Goal: Task Accomplishment & Management: Complete application form

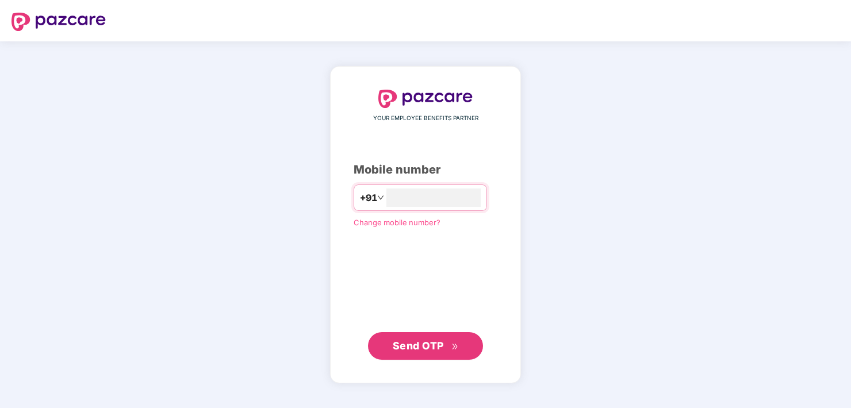
type input "**********"
click at [407, 345] on span "Send OTP" at bounding box center [418, 346] width 51 height 12
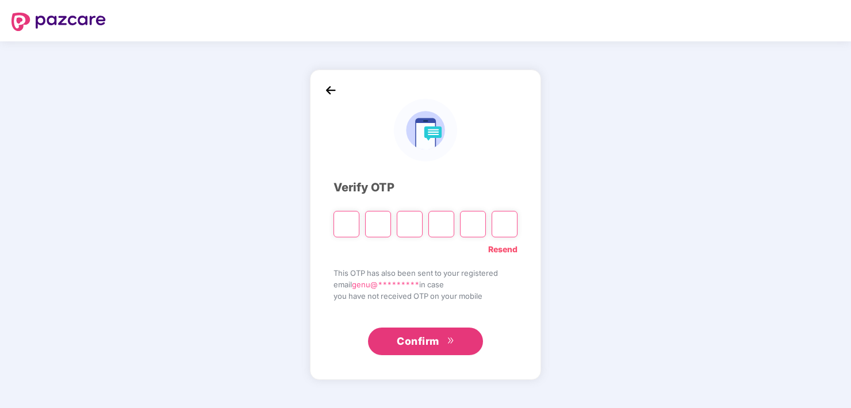
type input "*"
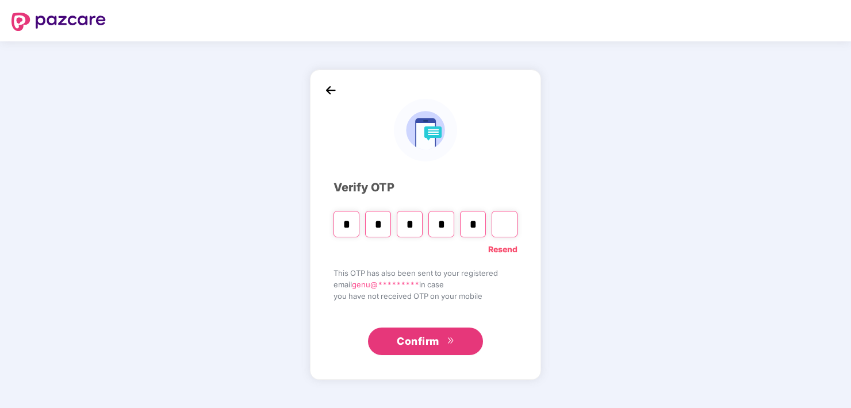
type input "*"
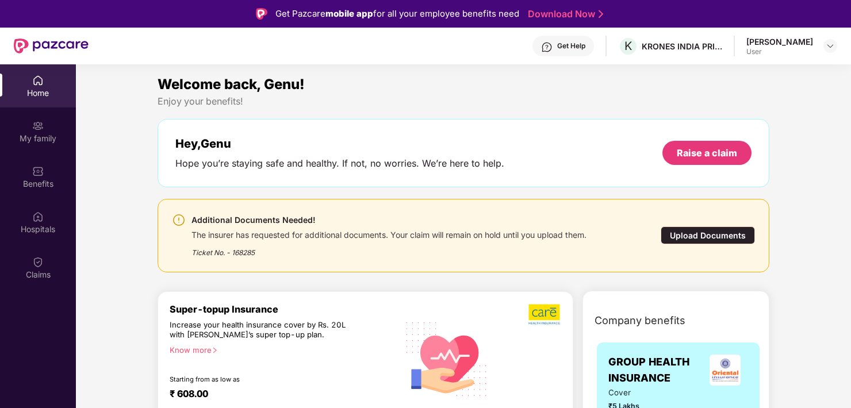
scroll to position [58, 0]
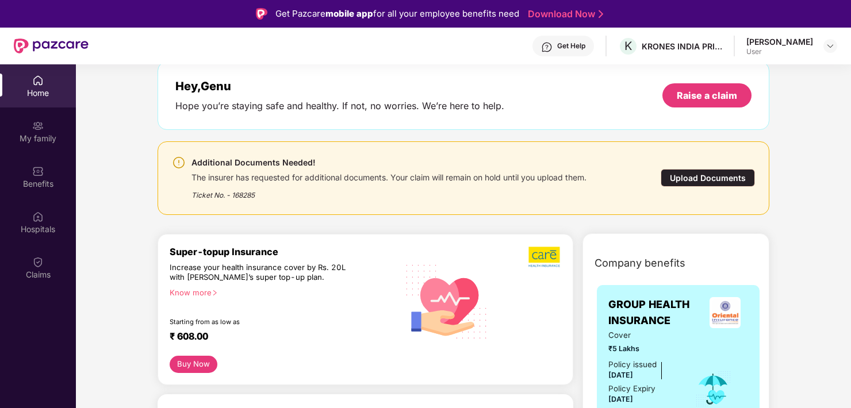
click at [710, 175] on div "Upload Documents" at bounding box center [708, 178] width 94 height 18
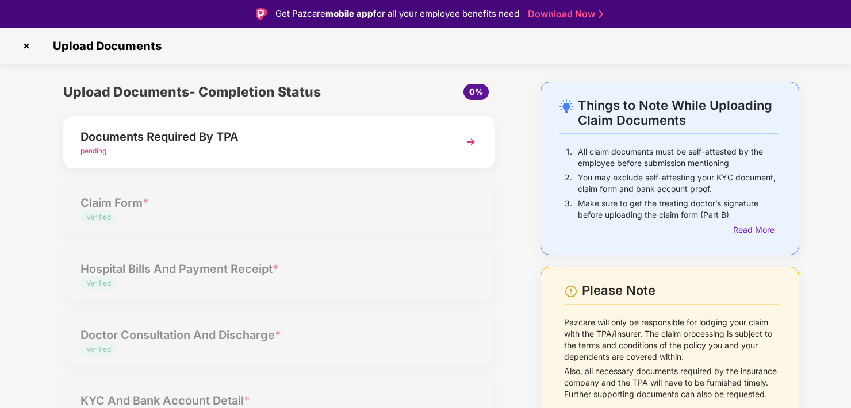
click at [470, 141] on img at bounding box center [471, 142] width 21 height 21
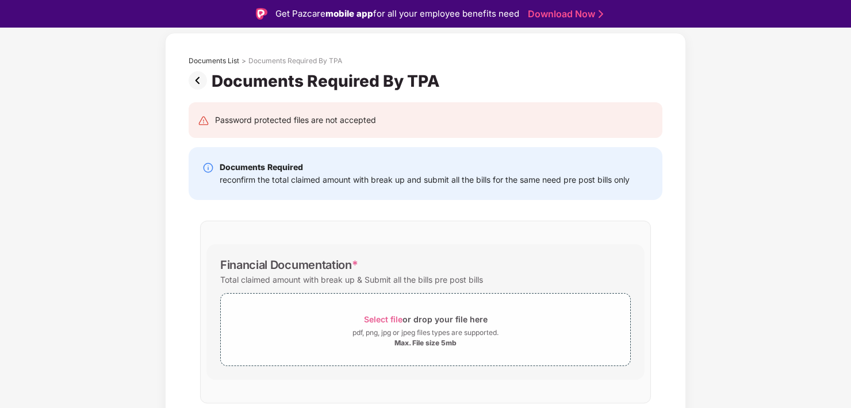
scroll to position [58, 0]
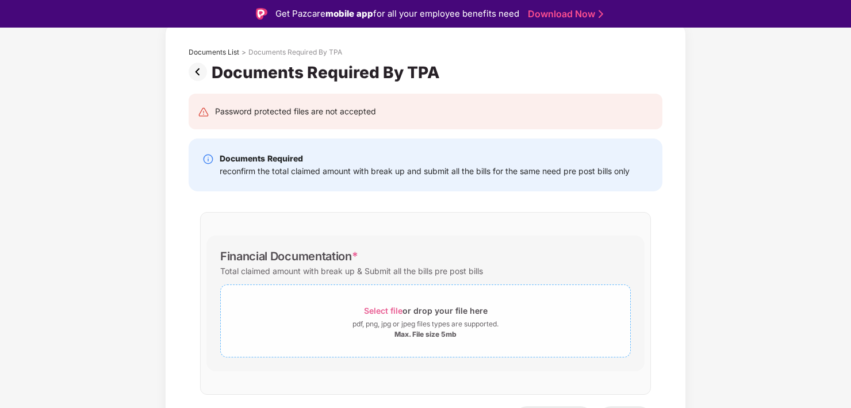
click at [382, 308] on span "Select file" at bounding box center [383, 311] width 39 height 10
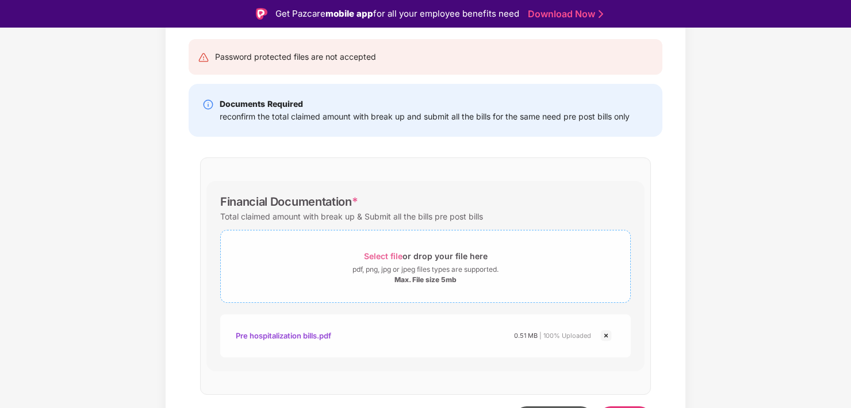
scroll to position [115, 0]
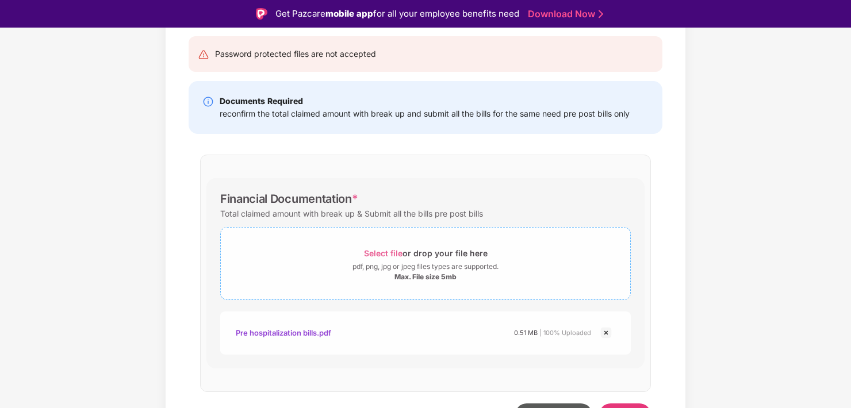
click at [378, 250] on span "Select file" at bounding box center [383, 253] width 39 height 10
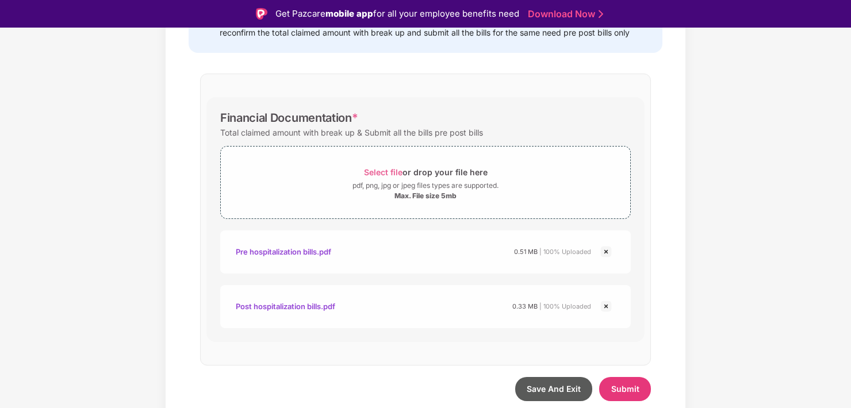
scroll to position [196, 0]
click at [615, 387] on span "Submit" at bounding box center [625, 390] width 28 height 10
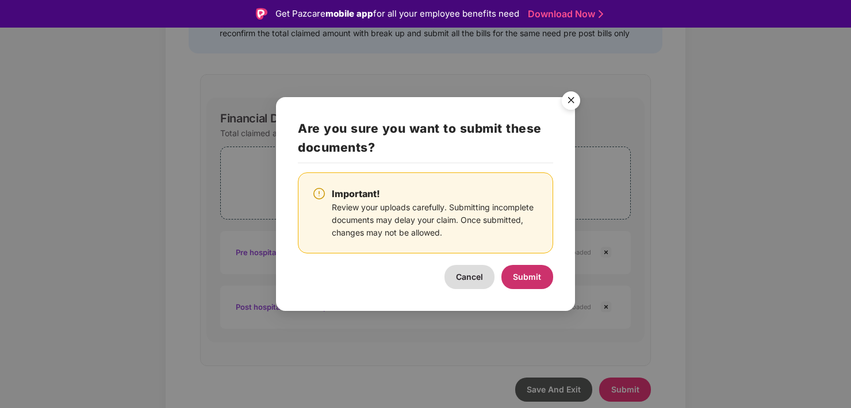
click at [516, 276] on span "Submit" at bounding box center [527, 277] width 28 height 10
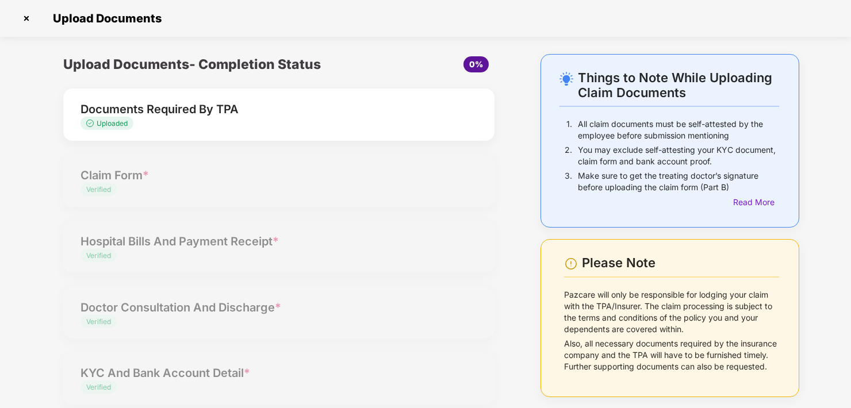
click at [107, 175] on div "Upload Documents- Completion Status 0% Documents Required By TPA Uploaded Claim…" at bounding box center [279, 269] width 454 height 431
click at [281, 186] on div "Upload Documents- Completion Status 0% Documents Required By TPA Uploaded Claim…" at bounding box center [279, 269] width 454 height 431
